Goal: Download file/media

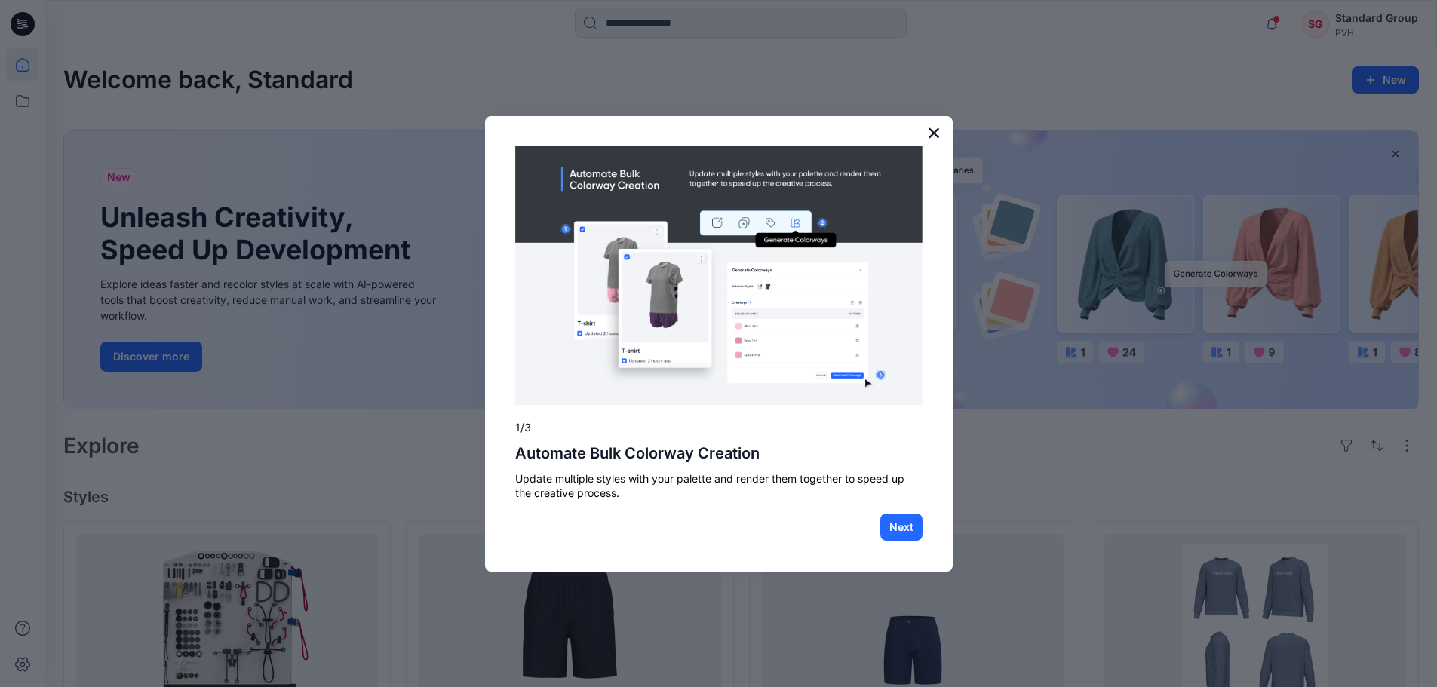
click at [941, 128] on button "×" at bounding box center [934, 133] width 14 height 24
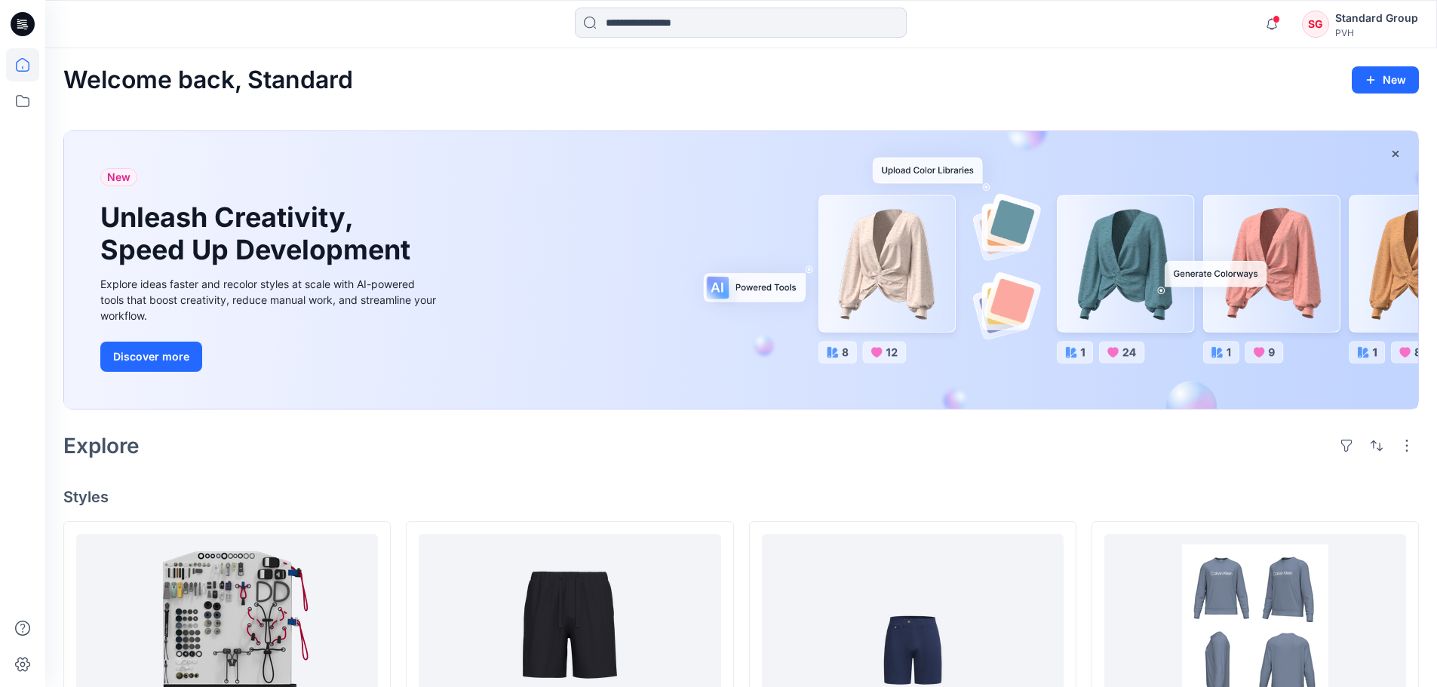
click at [906, 448] on div "Explore" at bounding box center [741, 446] width 1356 height 36
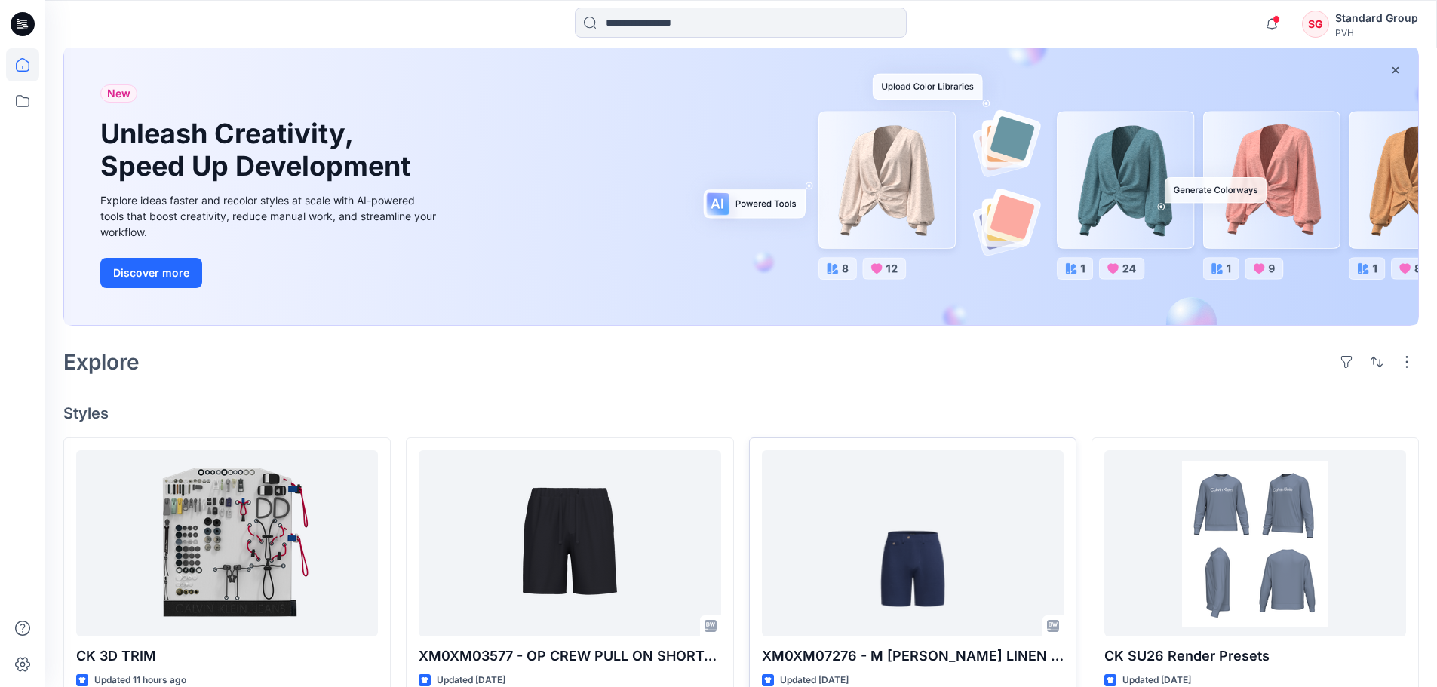
scroll to position [302, 0]
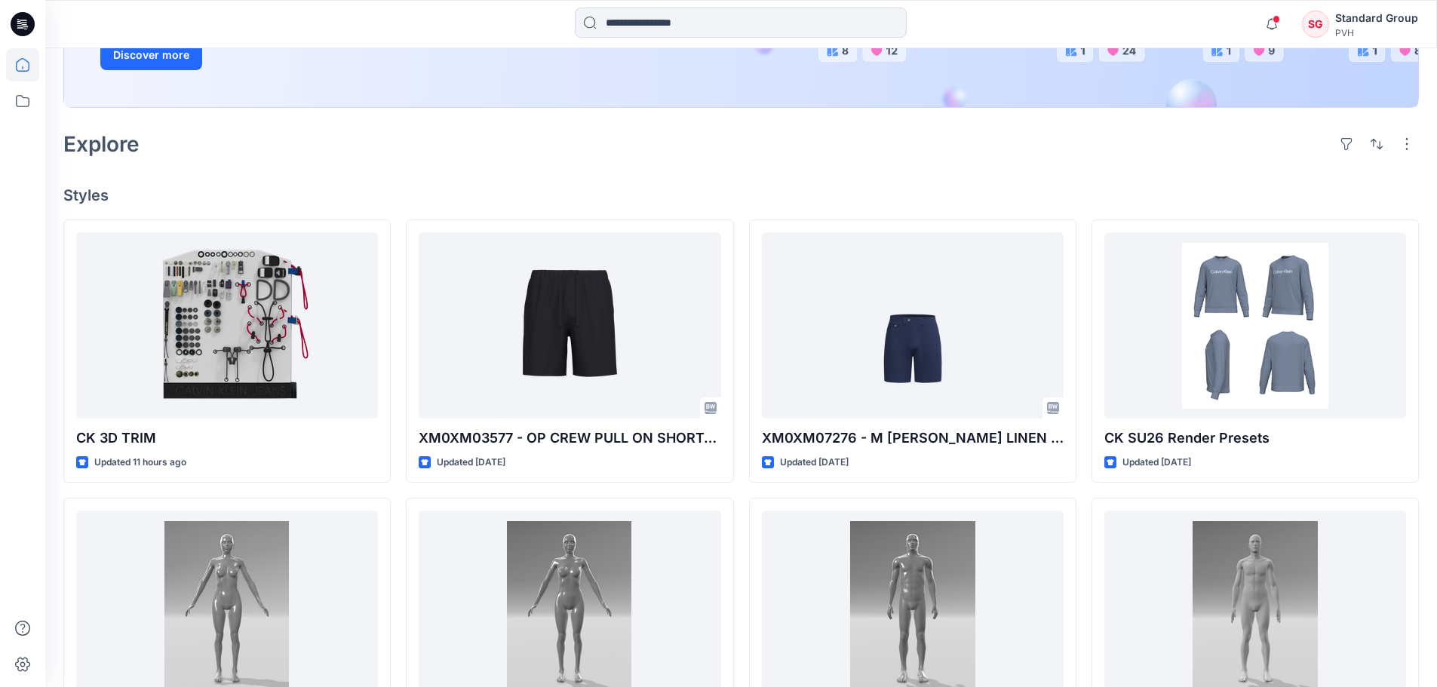
click at [903, 164] on div "Welcome back, Standard New New Unleash Creativity, Speed Up Development Explore…" at bounding box center [741, 430] width 1392 height 1366
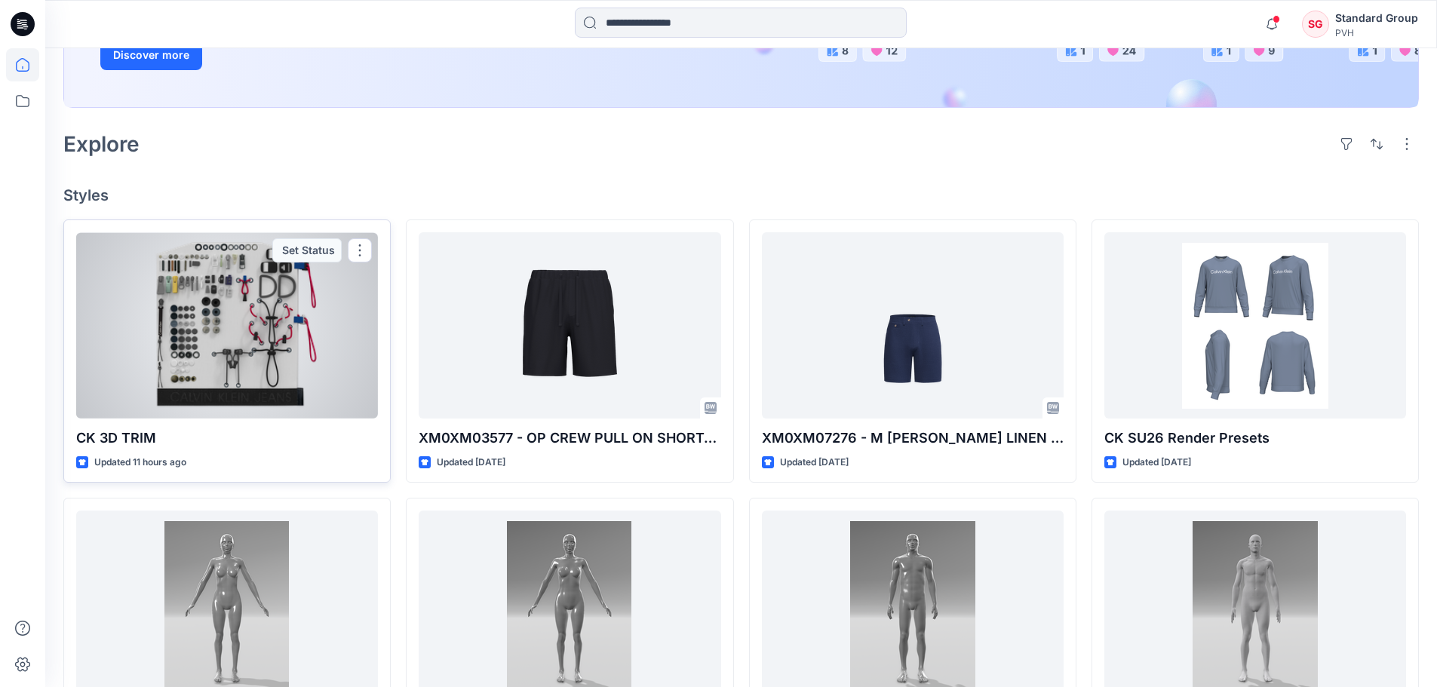
click at [320, 339] on div at bounding box center [227, 325] width 302 height 186
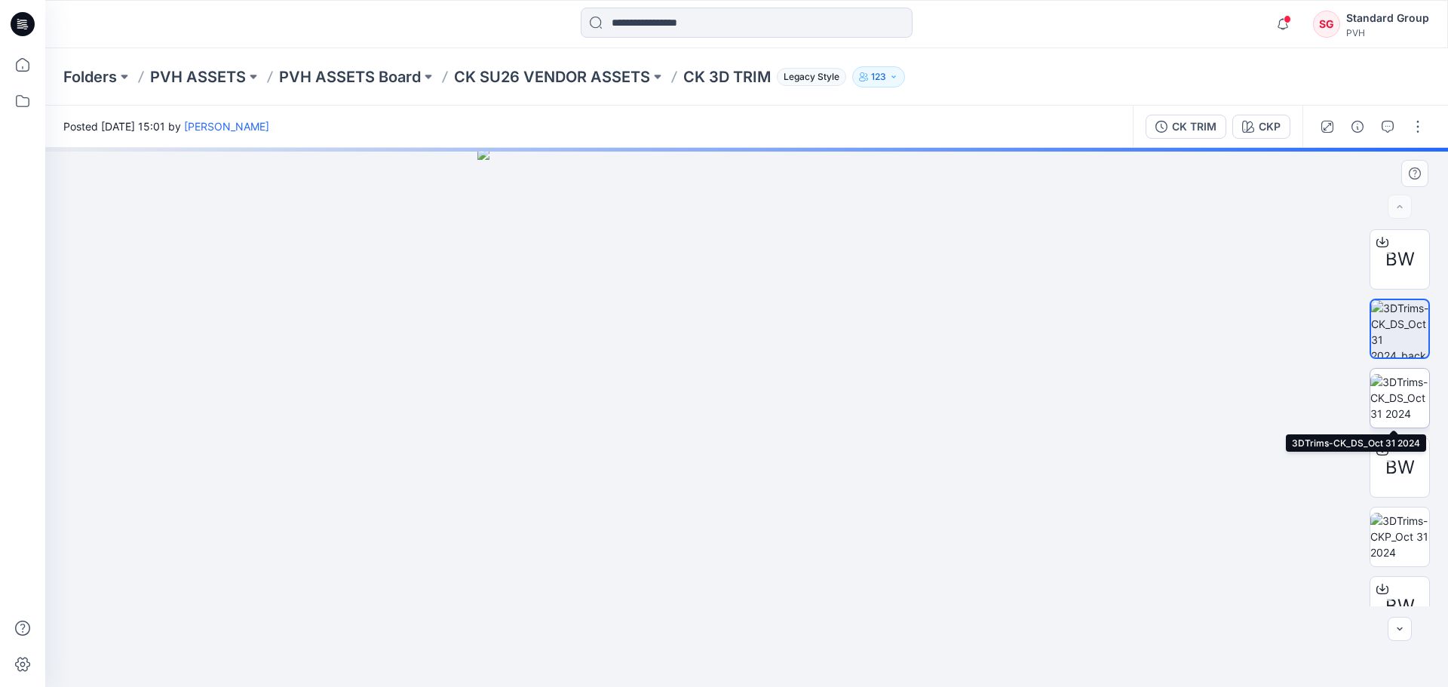
click at [1406, 395] on img at bounding box center [1400, 398] width 59 height 48
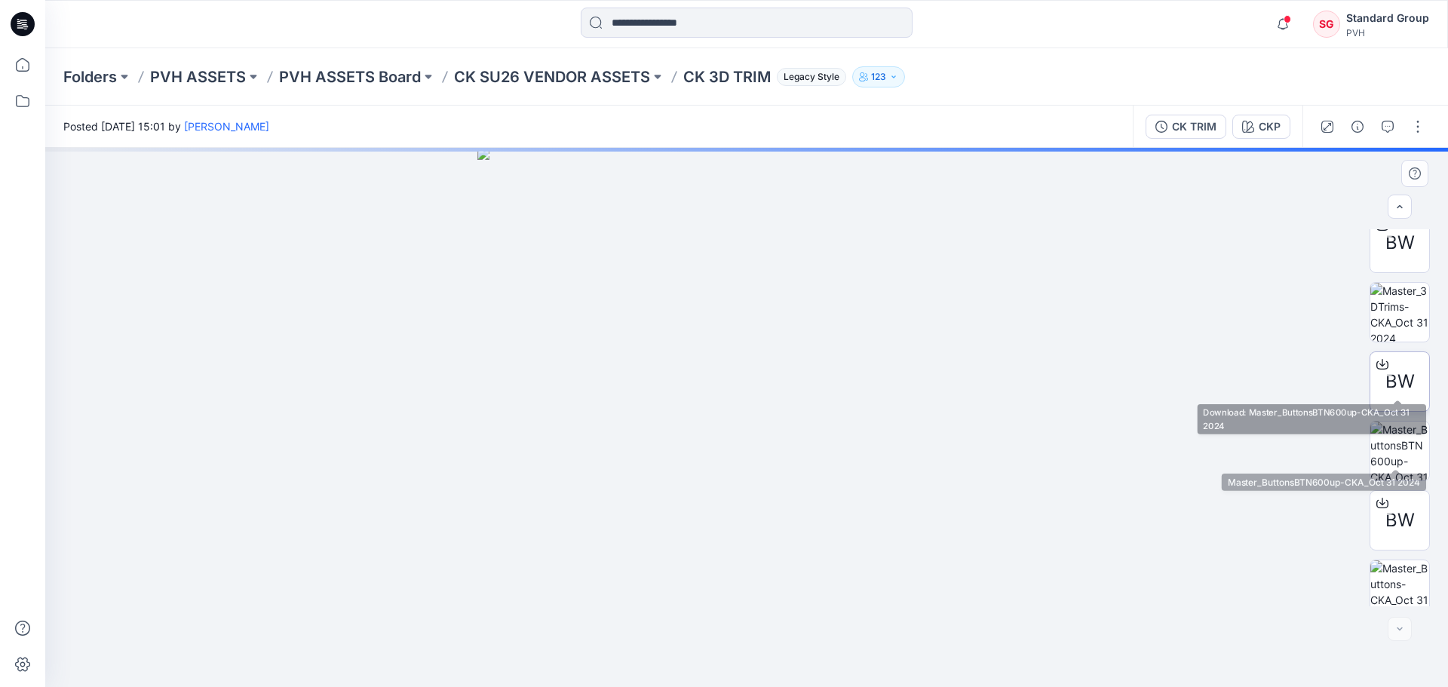
scroll to position [516, 0]
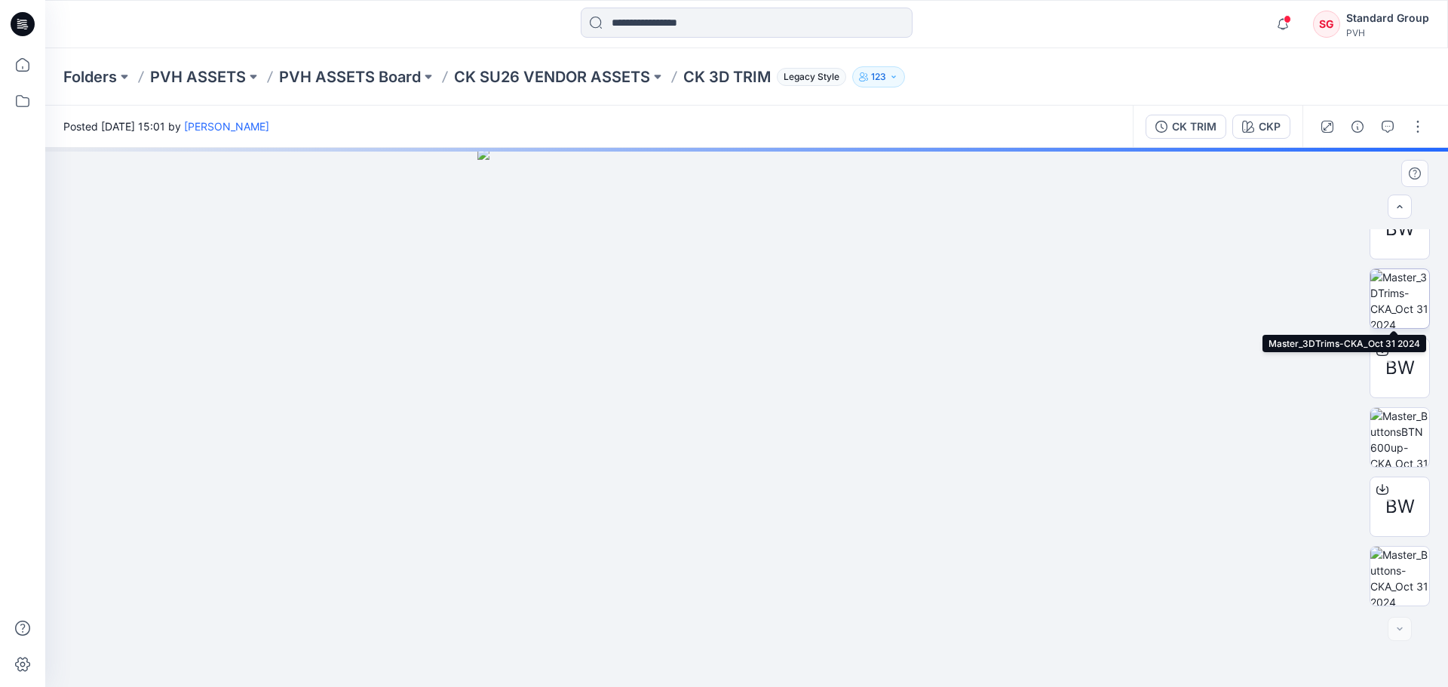
click at [1390, 318] on img at bounding box center [1400, 298] width 59 height 59
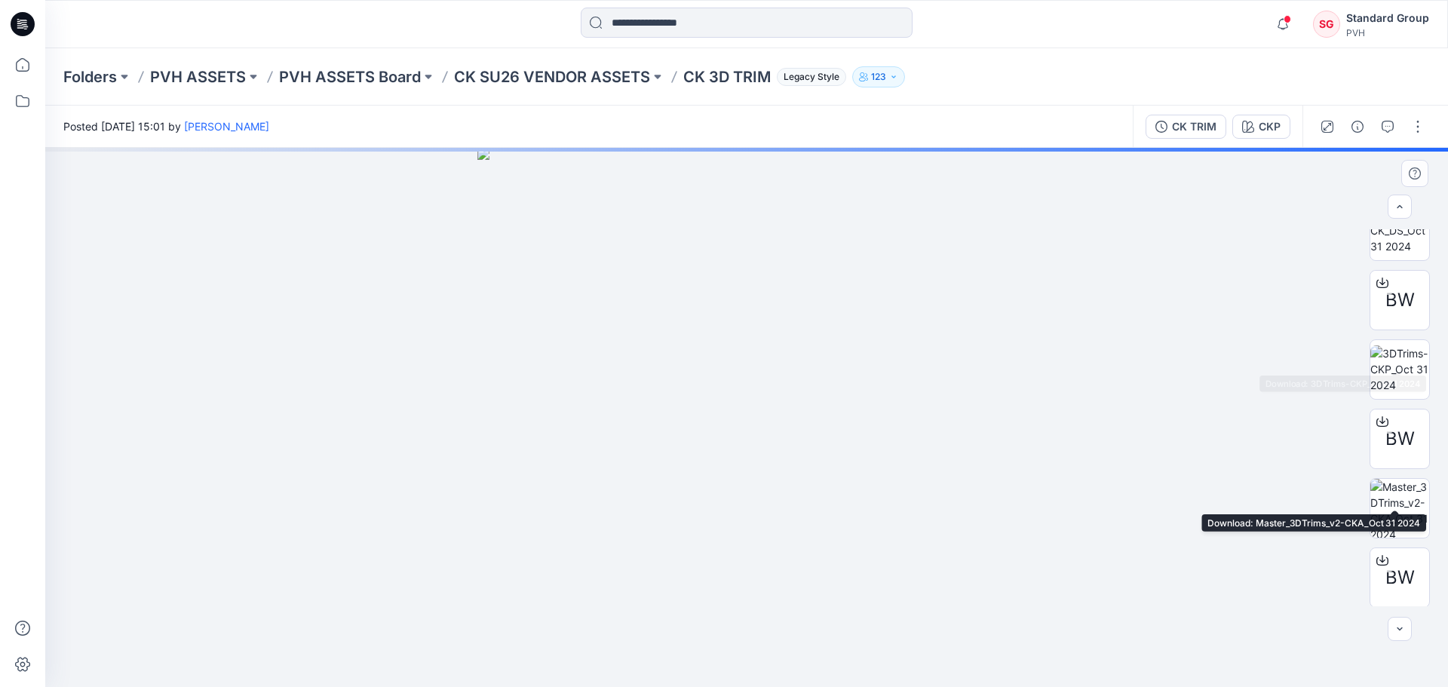
scroll to position [63, 0]
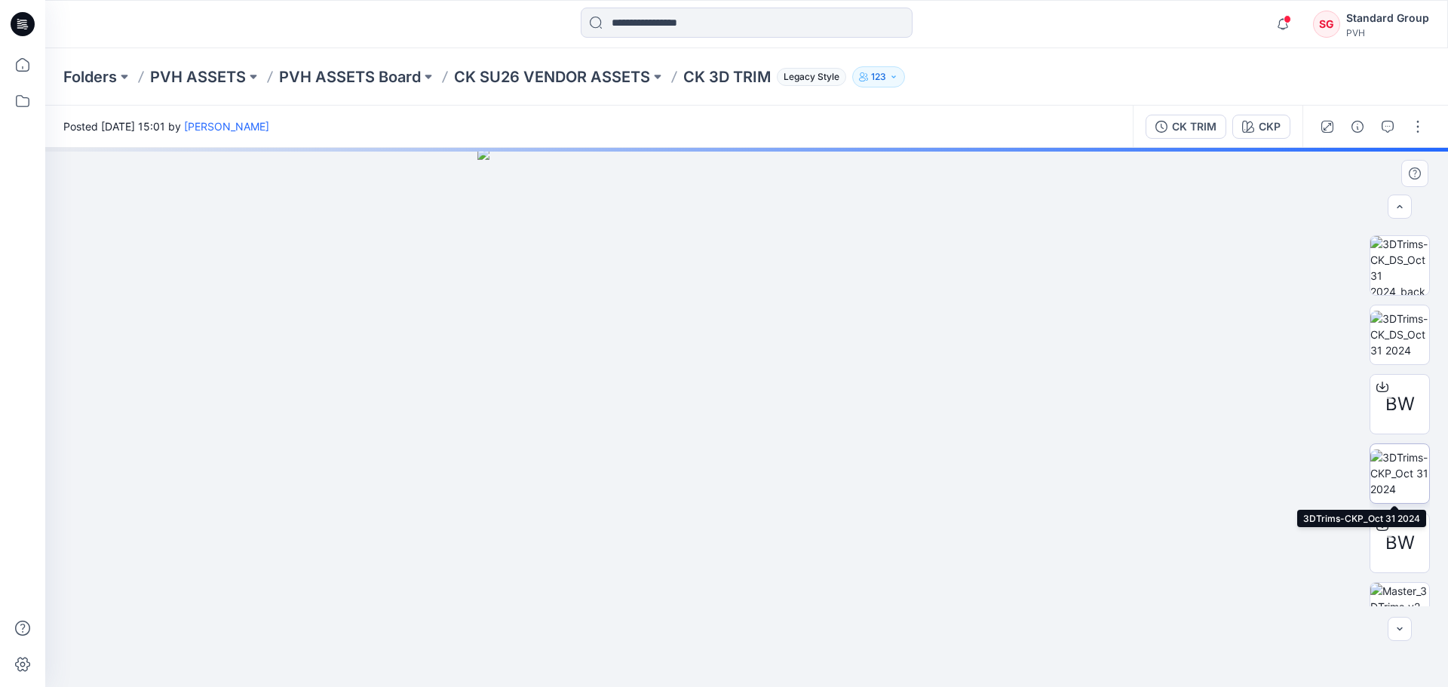
click at [1402, 472] on img at bounding box center [1400, 474] width 59 height 48
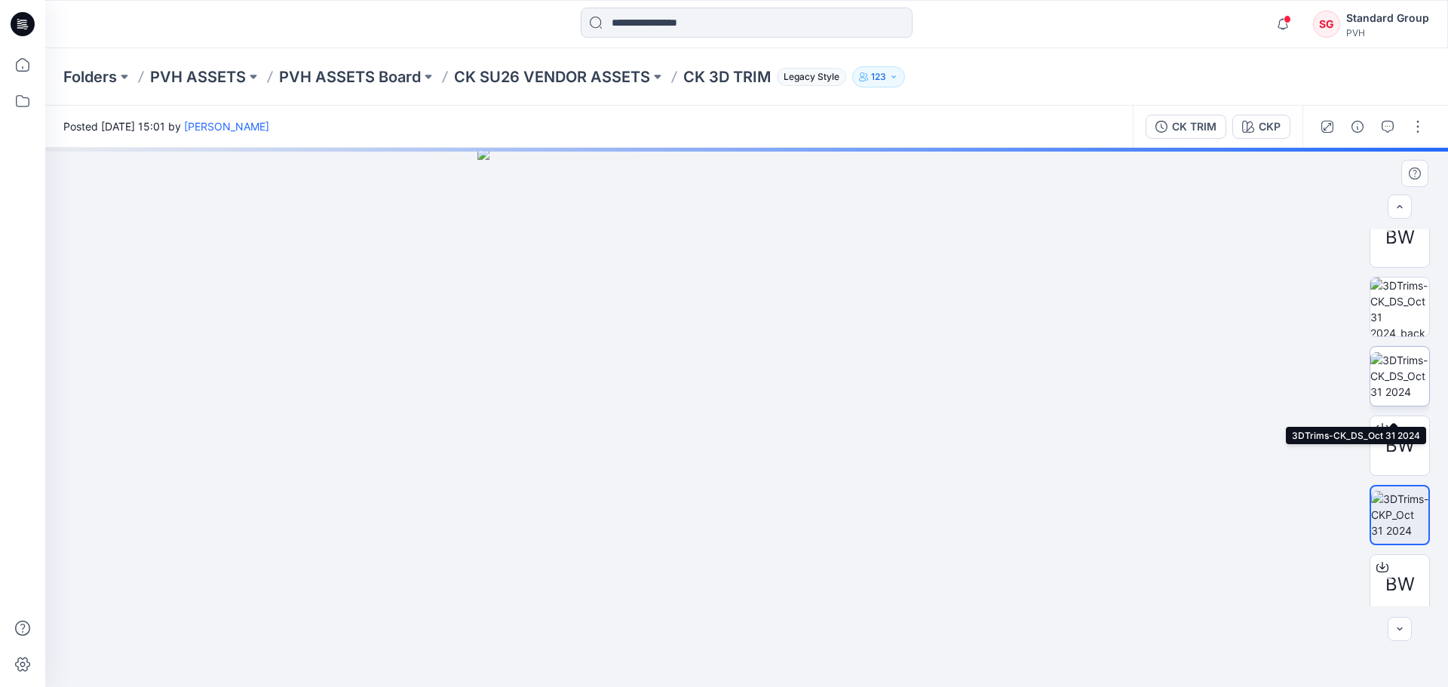
scroll to position [0, 0]
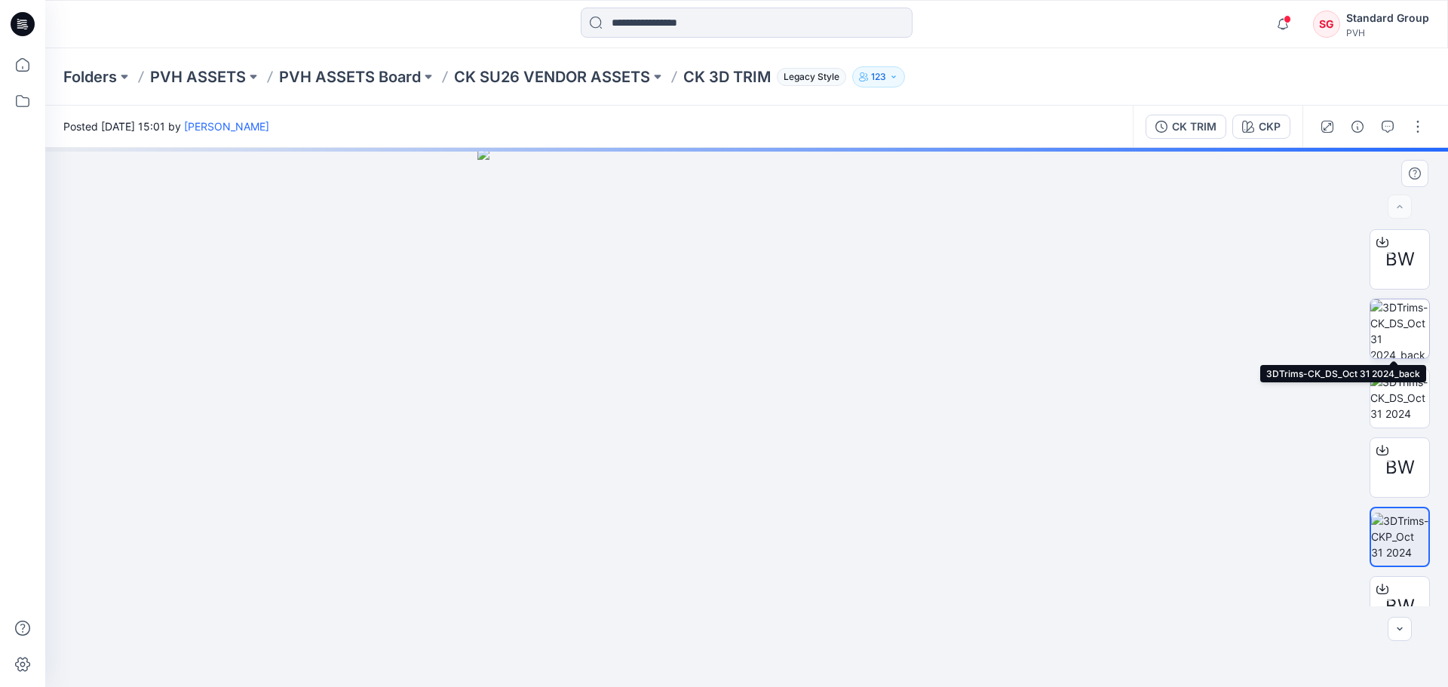
click at [1395, 332] on img at bounding box center [1400, 328] width 59 height 59
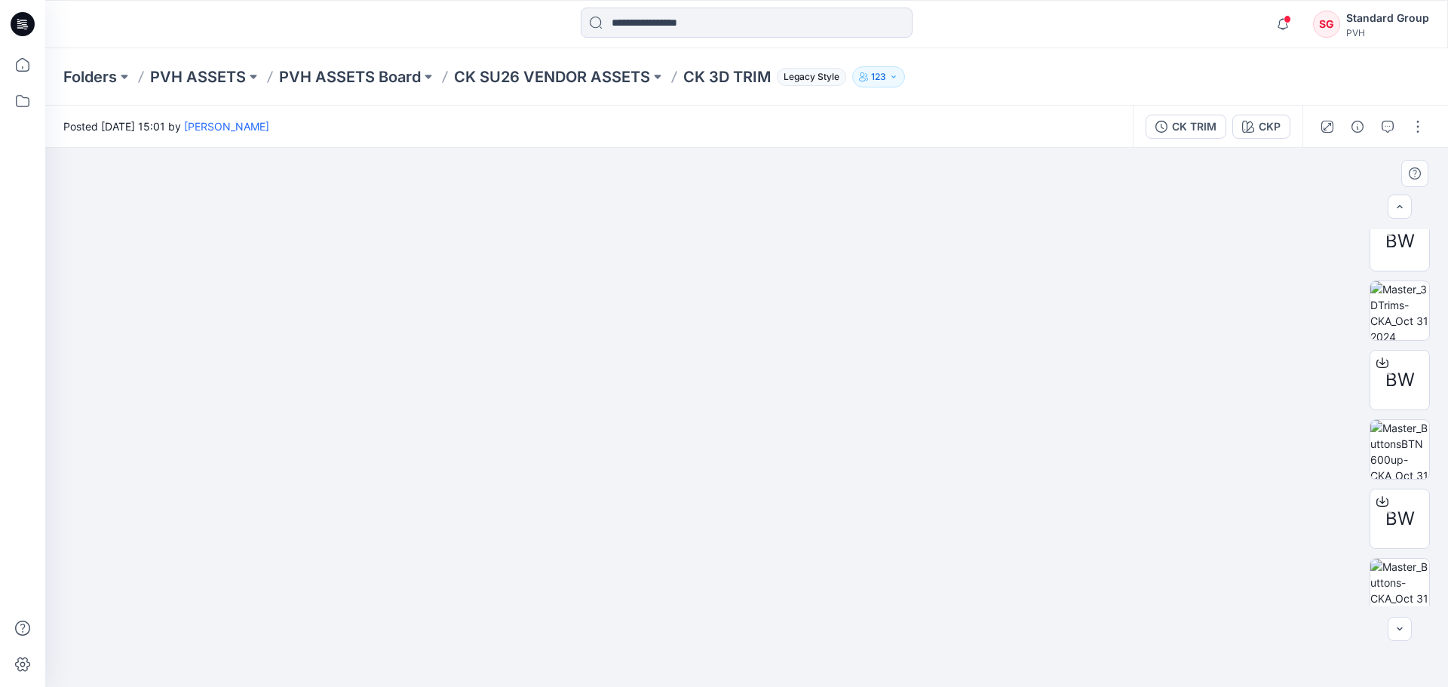
scroll to position [516, 0]
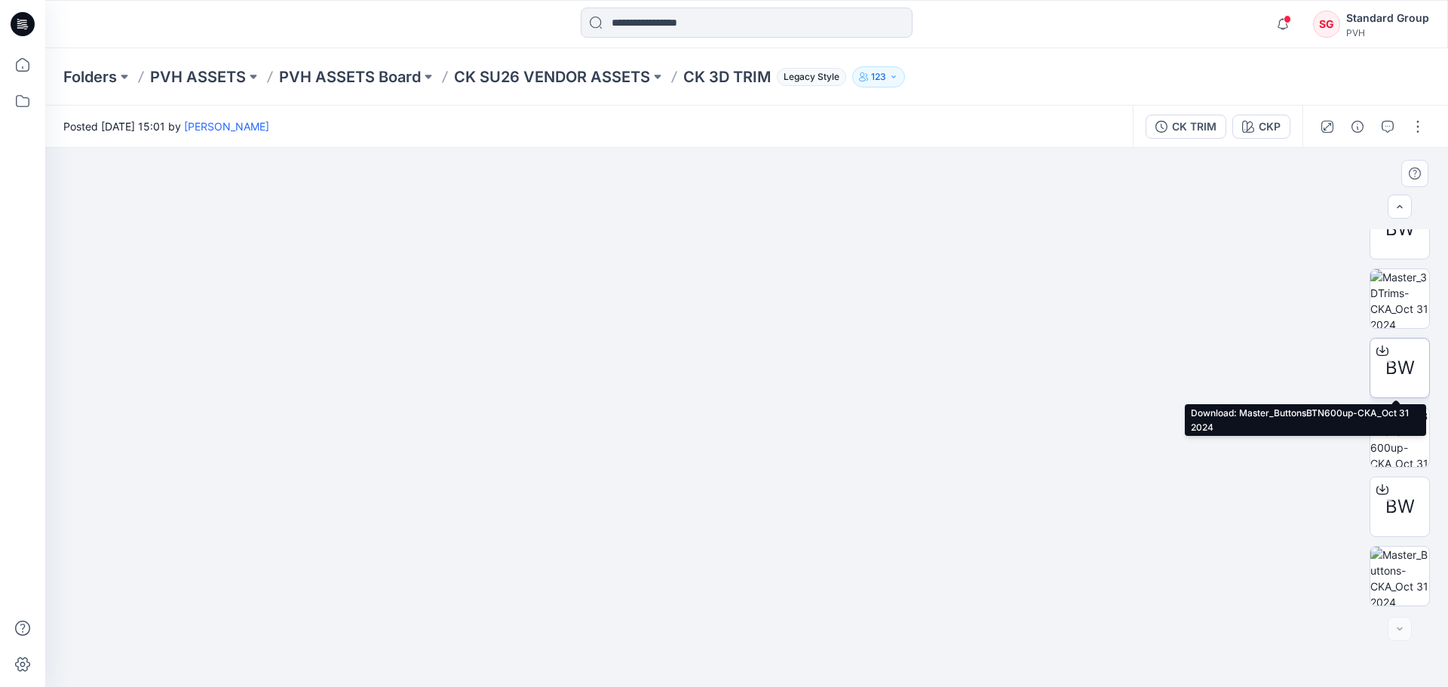
click at [1384, 352] on icon at bounding box center [1383, 351] width 12 height 12
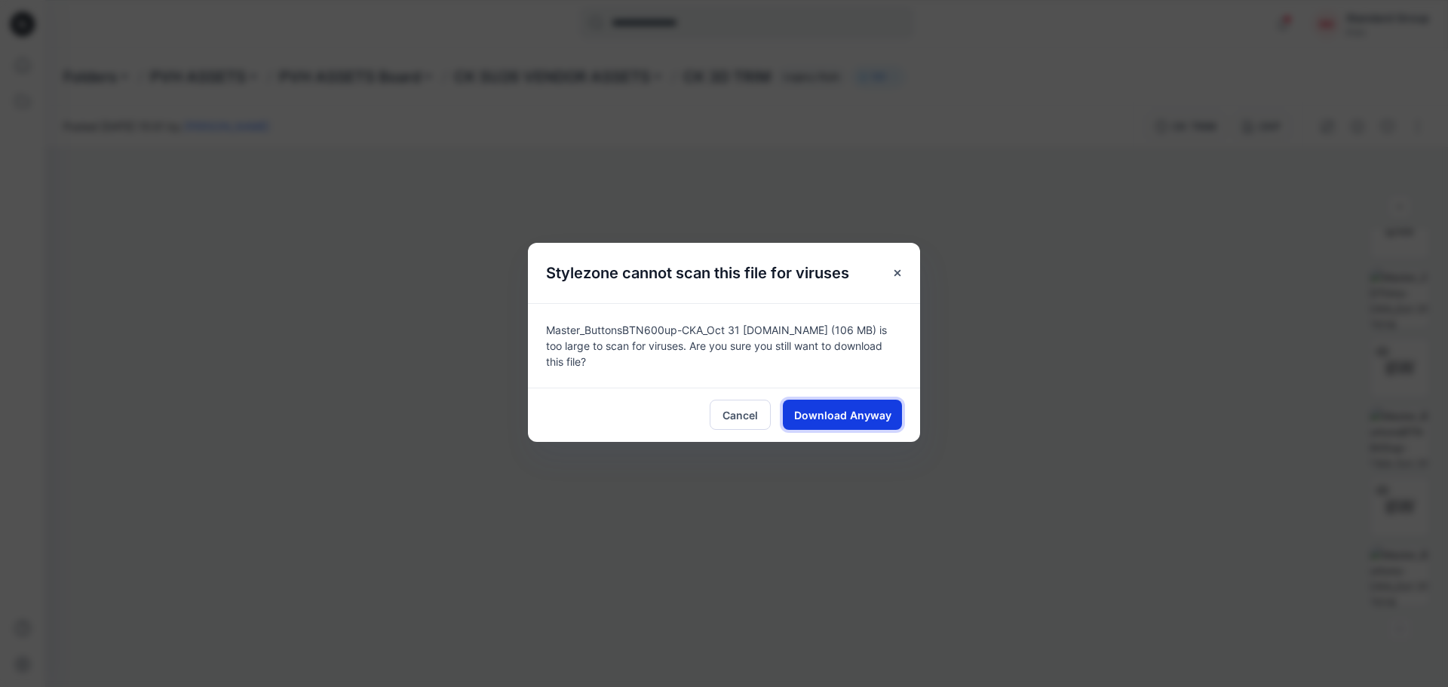
click at [822, 410] on span "Download Anyway" at bounding box center [842, 415] width 97 height 16
